Goal: Transaction & Acquisition: Download file/media

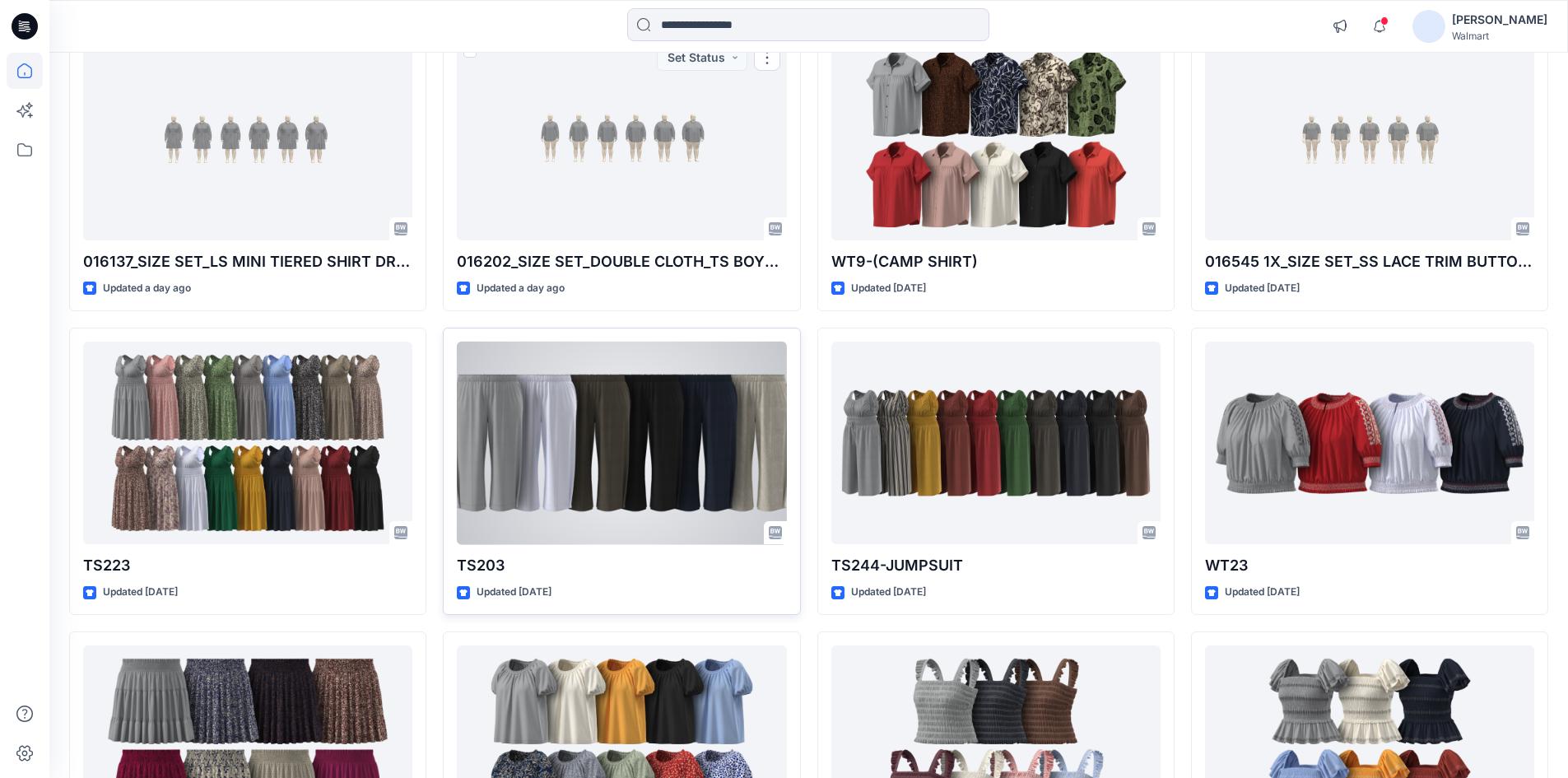
scroll to position [412, 0]
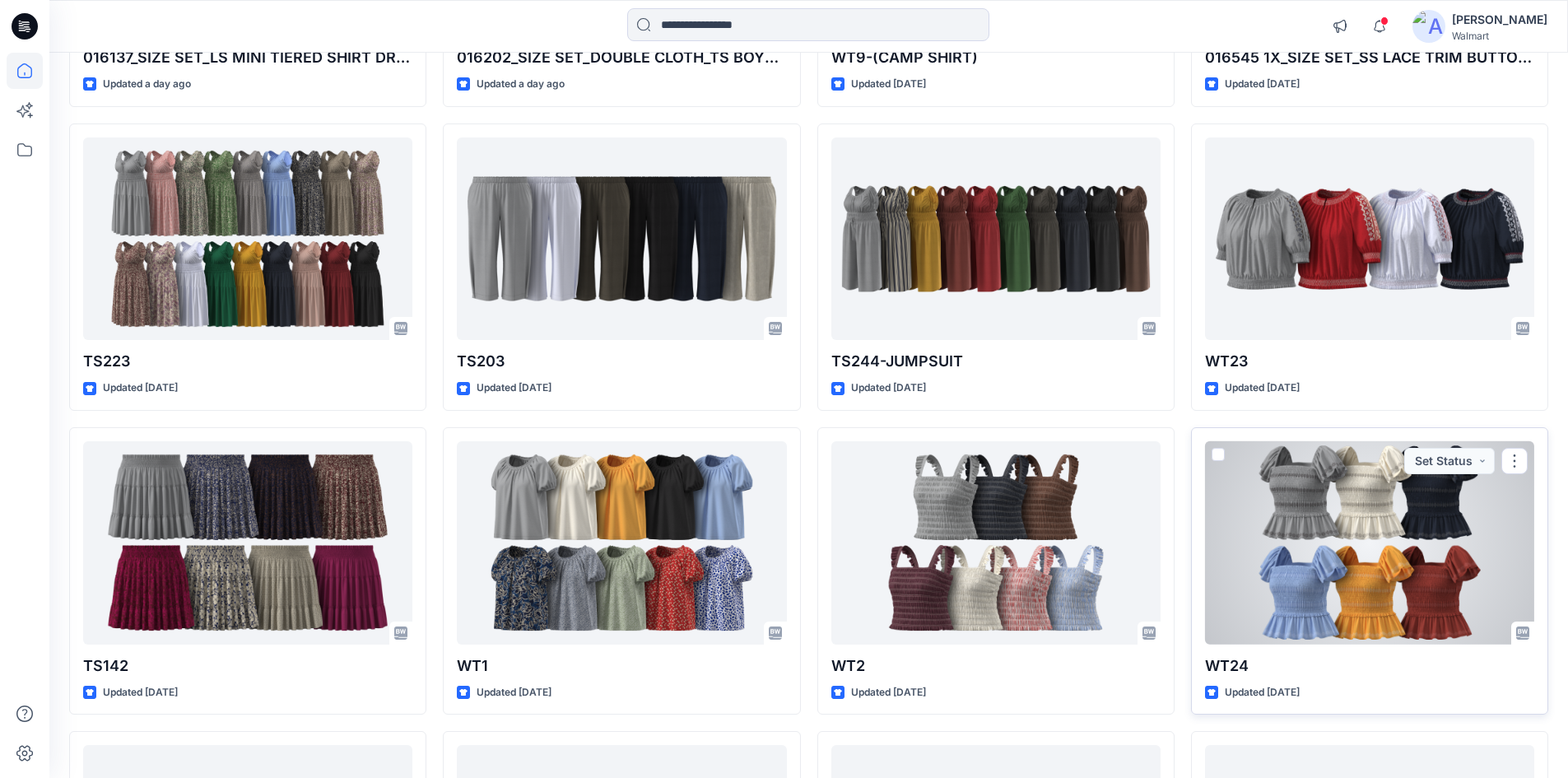
click at [1288, 489] on div at bounding box center [1370, 543] width 329 height 204
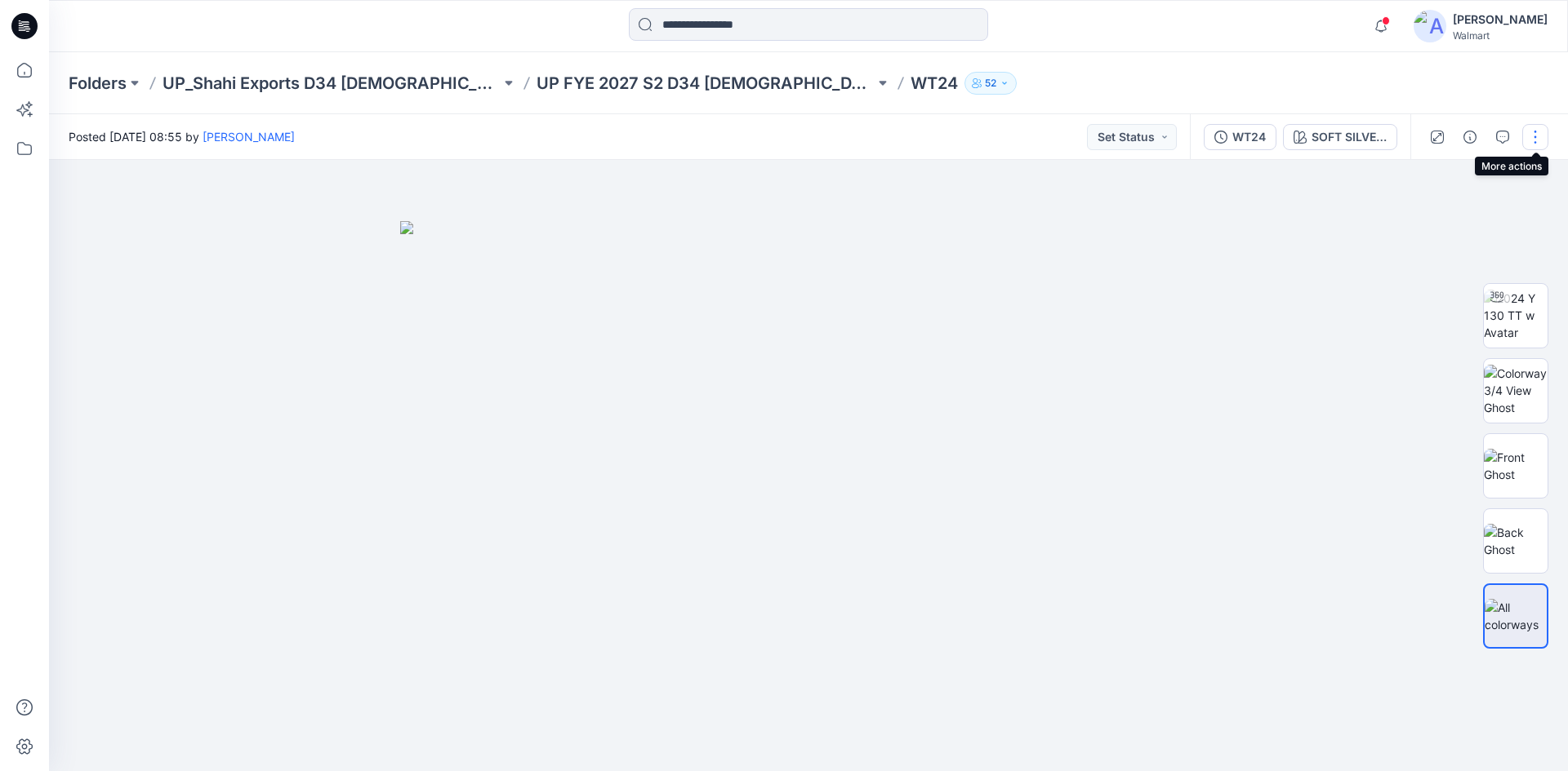
click at [1539, 138] on button "button" at bounding box center [1535, 136] width 26 height 26
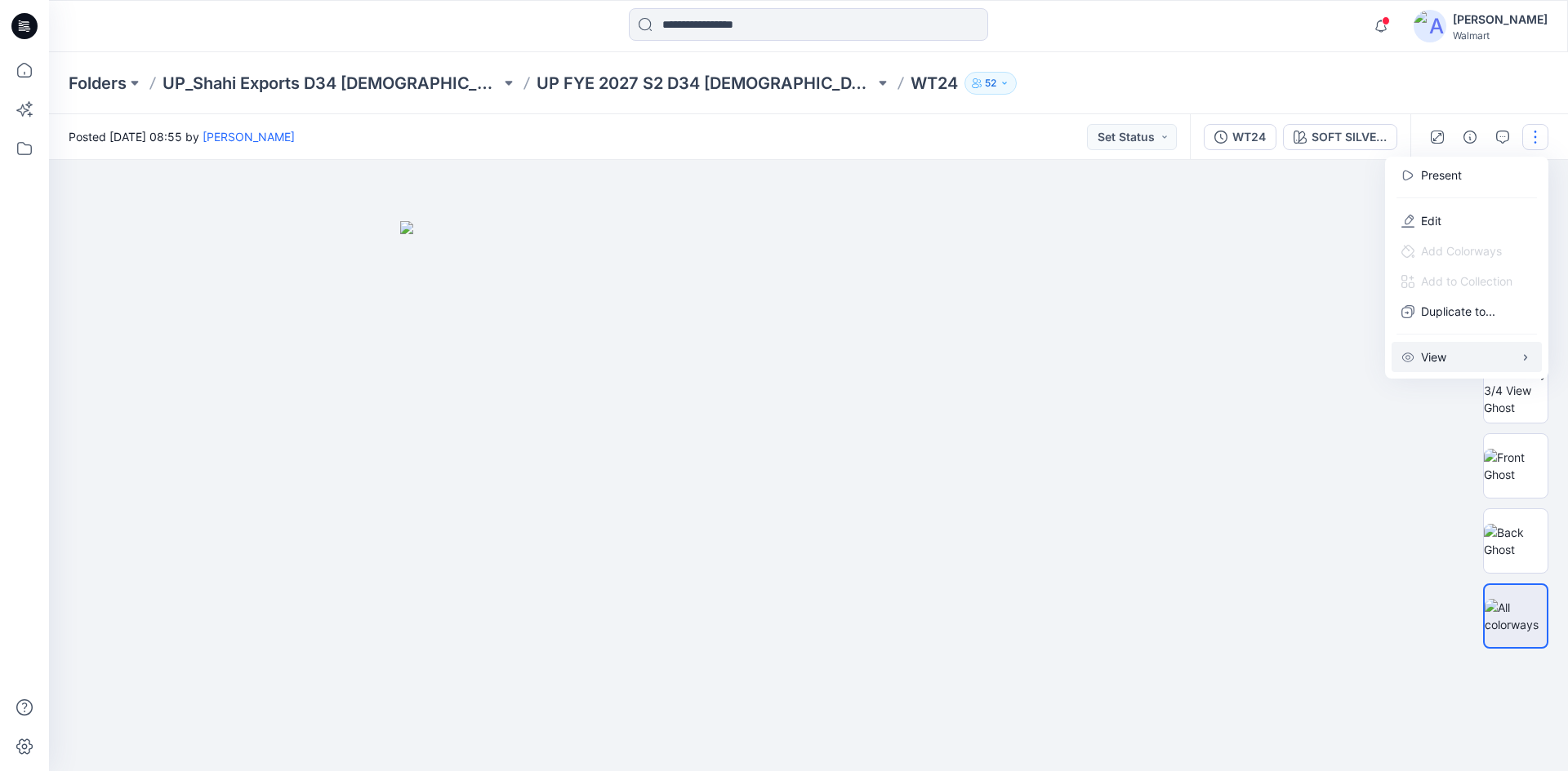
click at [1455, 348] on button "View" at bounding box center [1466, 357] width 150 height 30
click at [1318, 299] on div at bounding box center [808, 465] width 1519 height 611
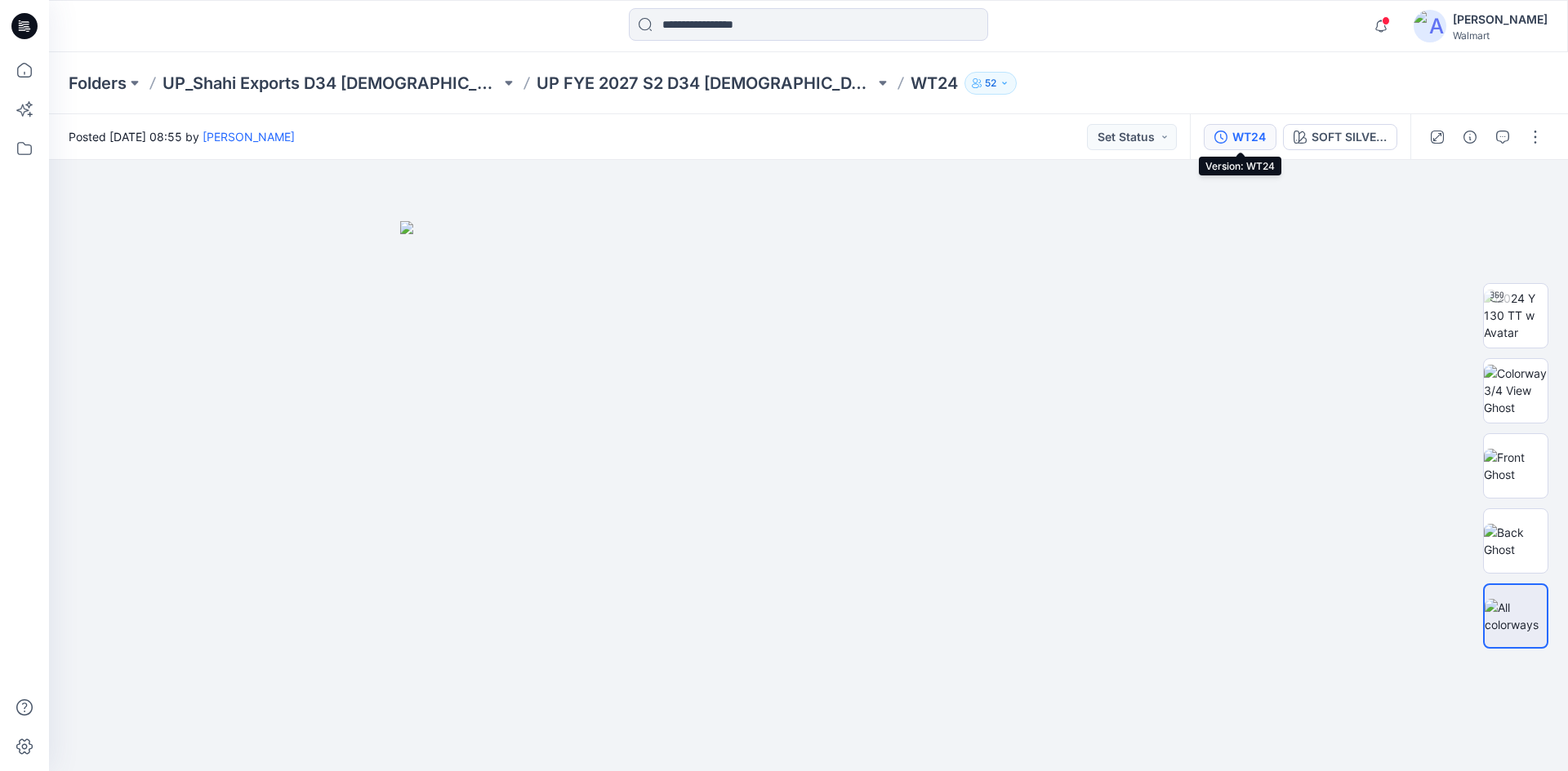
click at [1247, 140] on div "WT24" at bounding box center [1248, 137] width 33 height 18
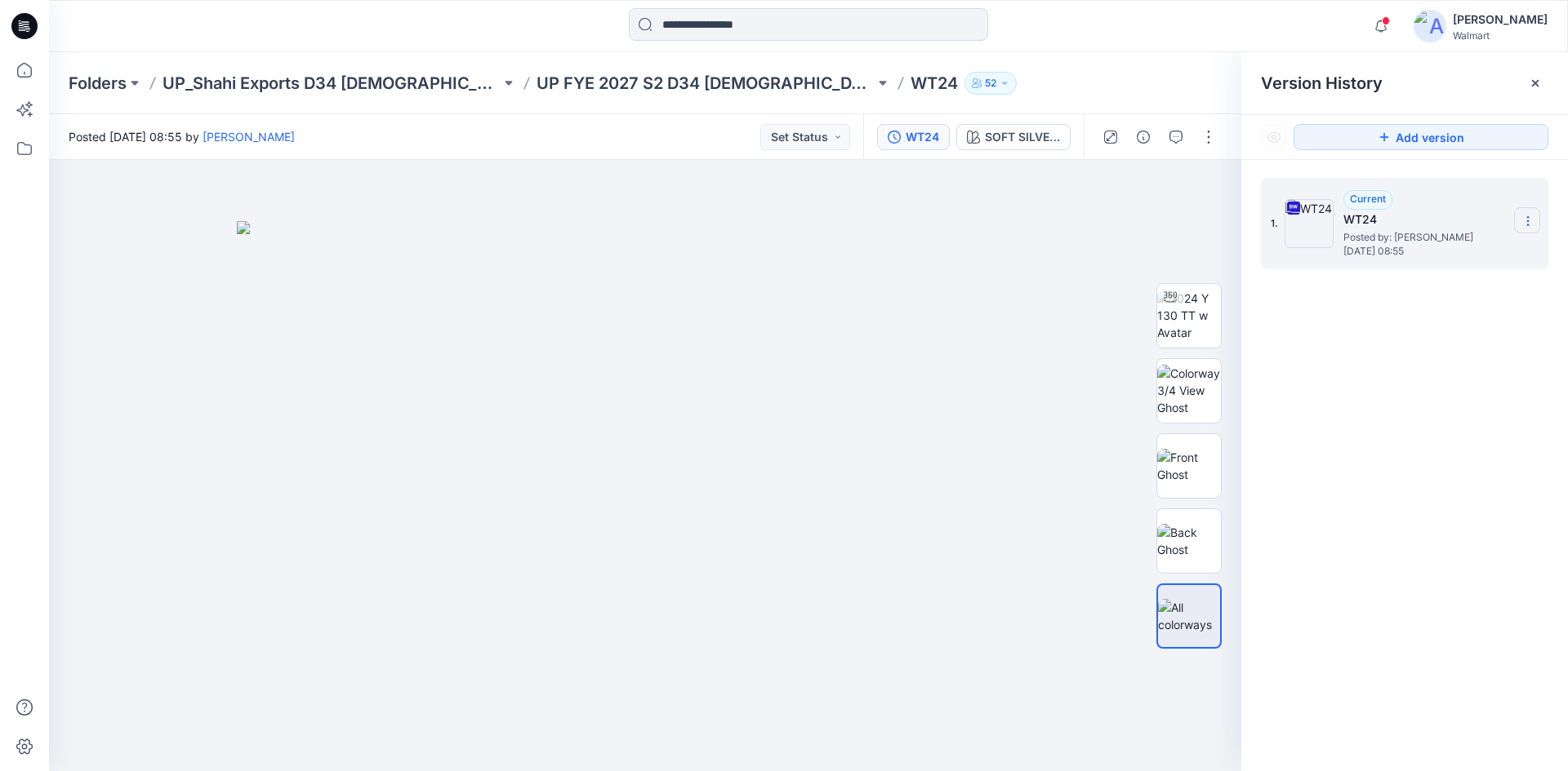
click at [1524, 223] on icon at bounding box center [1528, 221] width 13 height 13
click at [1467, 247] on span "Download Source BW File" at bounding box center [1445, 253] width 136 height 20
click at [1178, 380] on img at bounding box center [1189, 390] width 64 height 51
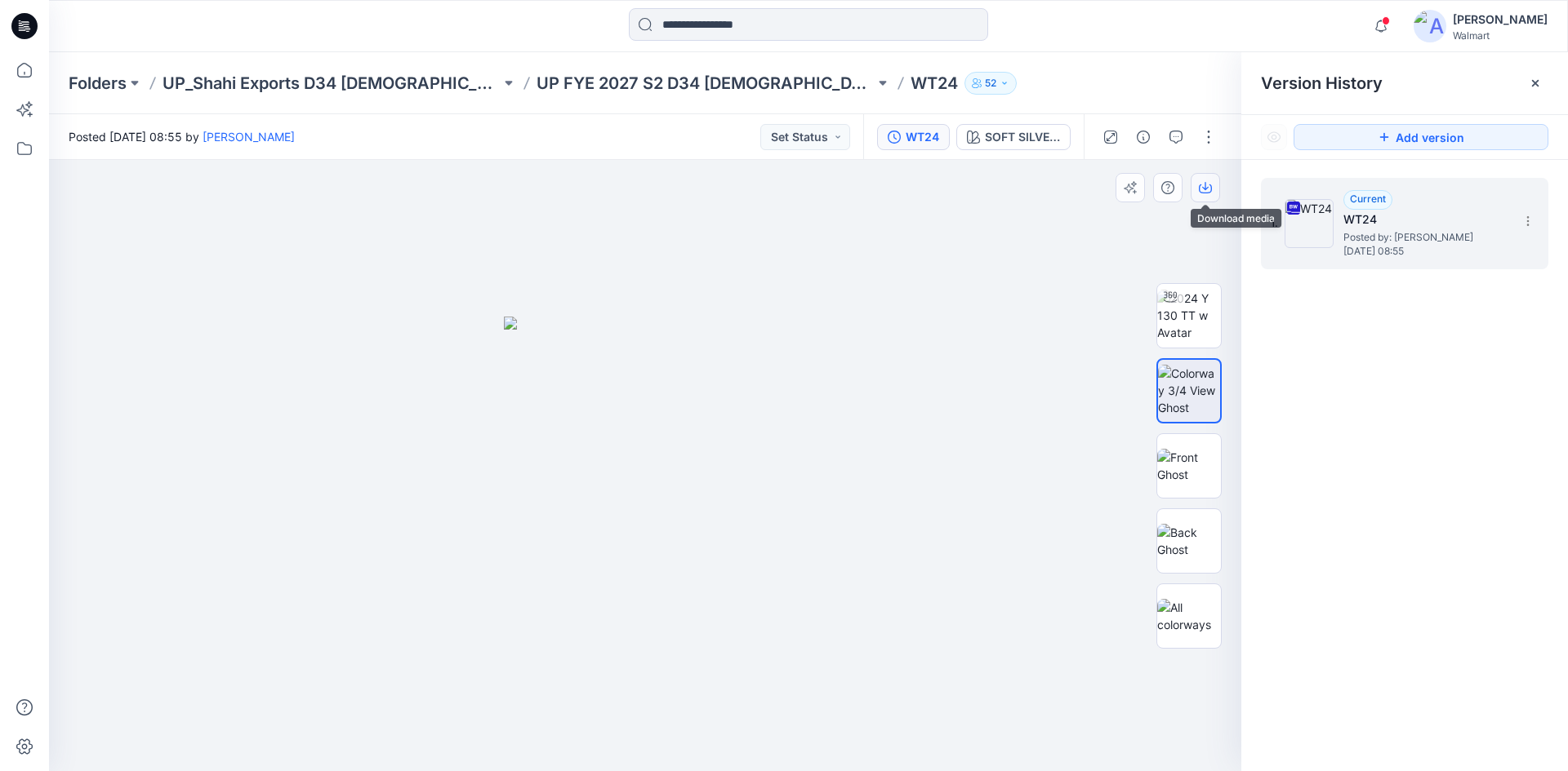
click at [1208, 188] on icon "button" at bounding box center [1205, 187] width 13 height 13
click at [1186, 474] on img at bounding box center [1189, 466] width 64 height 34
click at [1205, 185] on icon "button" at bounding box center [1205, 187] width 13 height 13
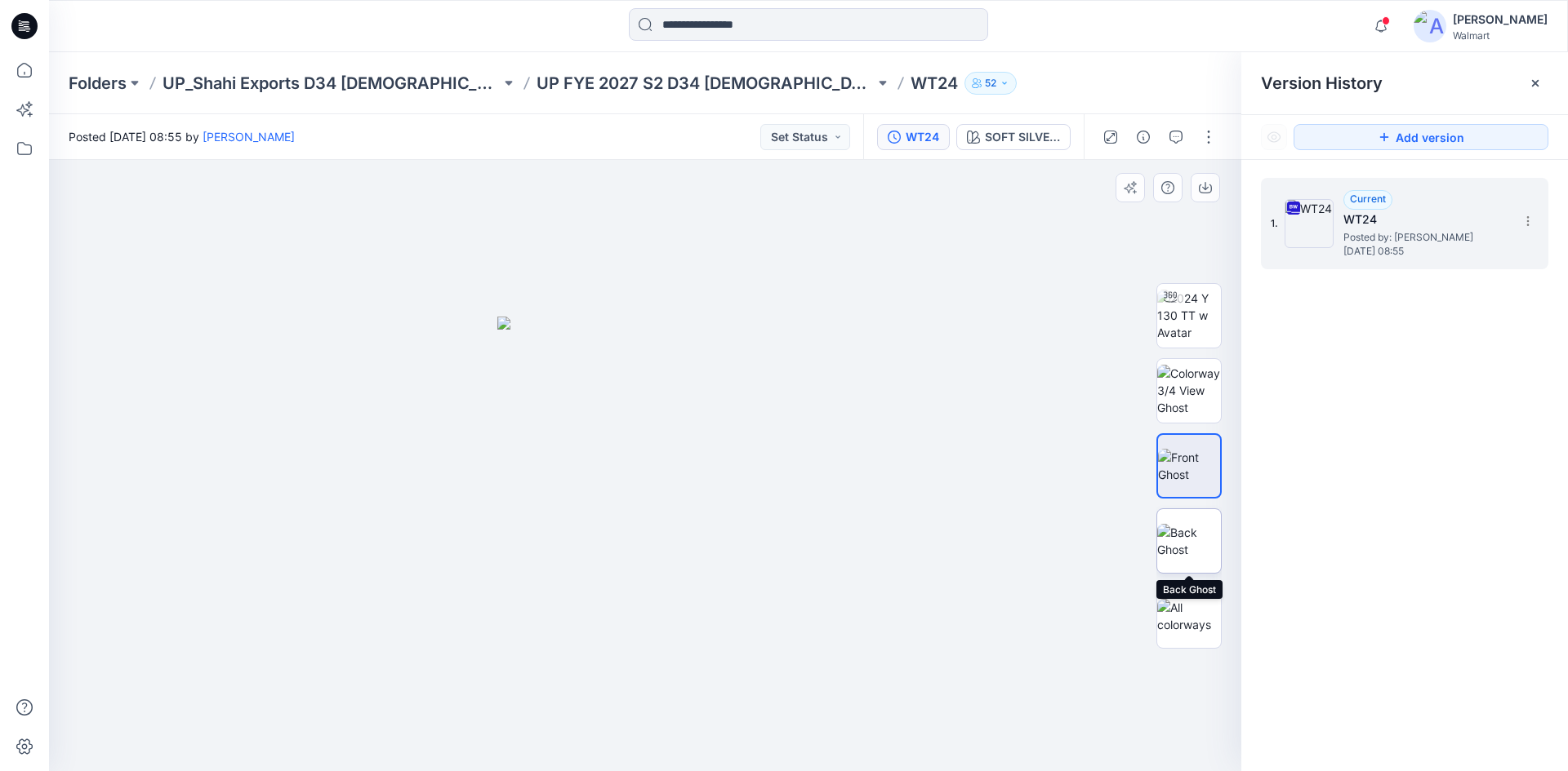
click at [1196, 532] on img at bounding box center [1189, 541] width 64 height 34
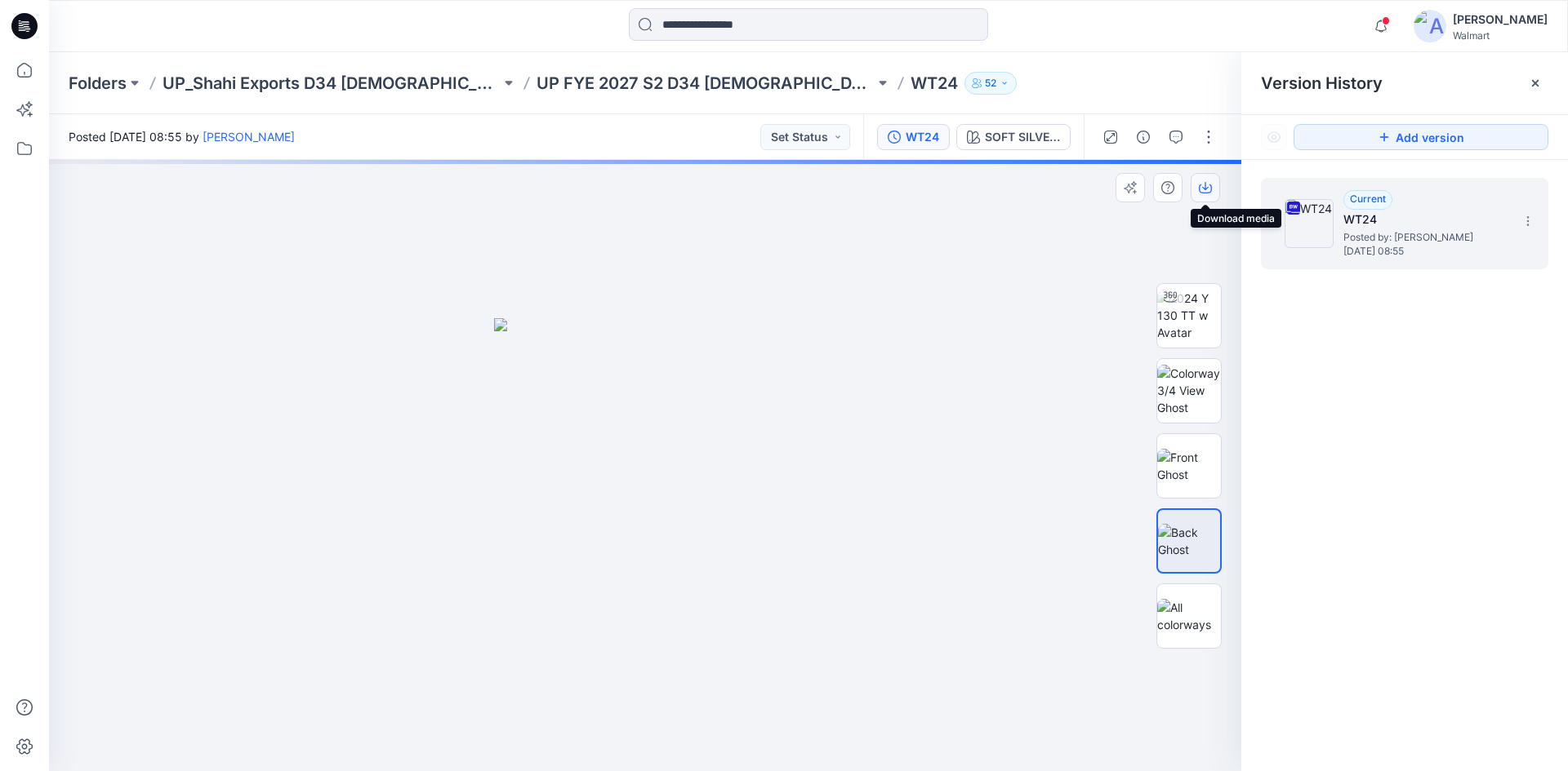
click at [1213, 189] on button "button" at bounding box center [1205, 187] width 30 height 30
